Goal: Task Accomplishment & Management: Manage account settings

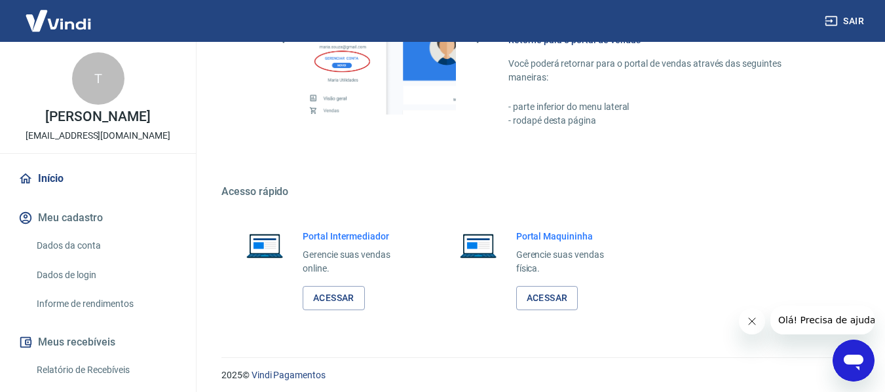
scroll to position [682, 0]
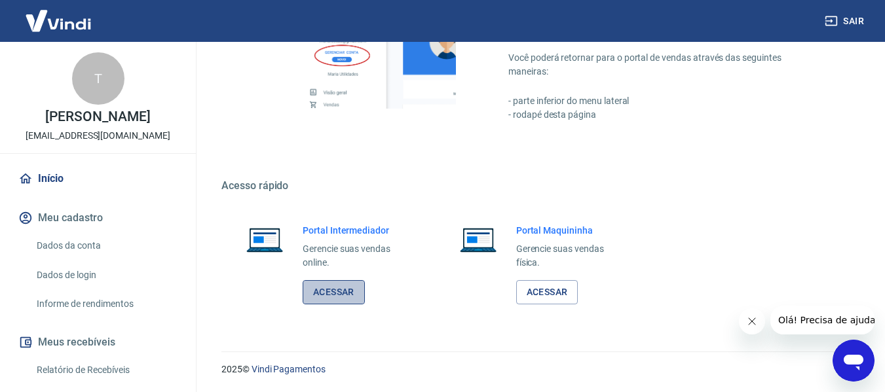
click at [331, 293] on link "Acessar" at bounding box center [333, 292] width 62 height 24
